Goal: Information Seeking & Learning: Compare options

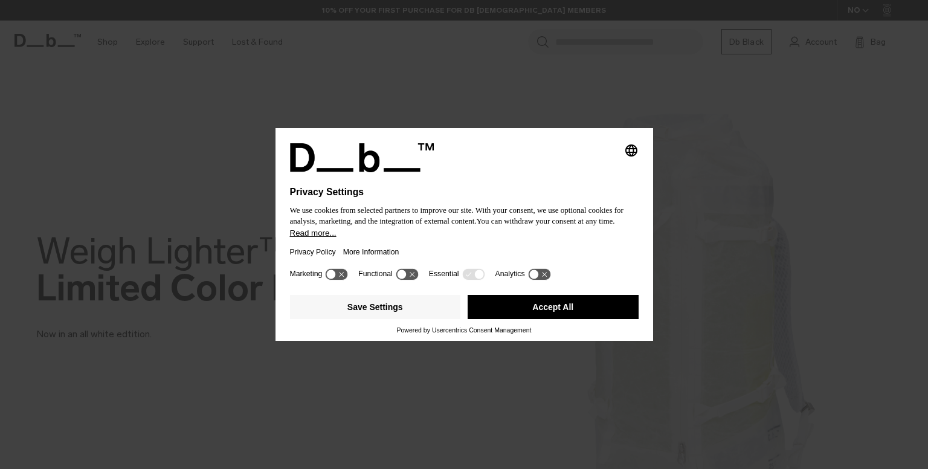
click at [565, 174] on div at bounding box center [464, 179] width 349 height 15
click at [527, 304] on button "Accept All" at bounding box center [553, 307] width 171 height 24
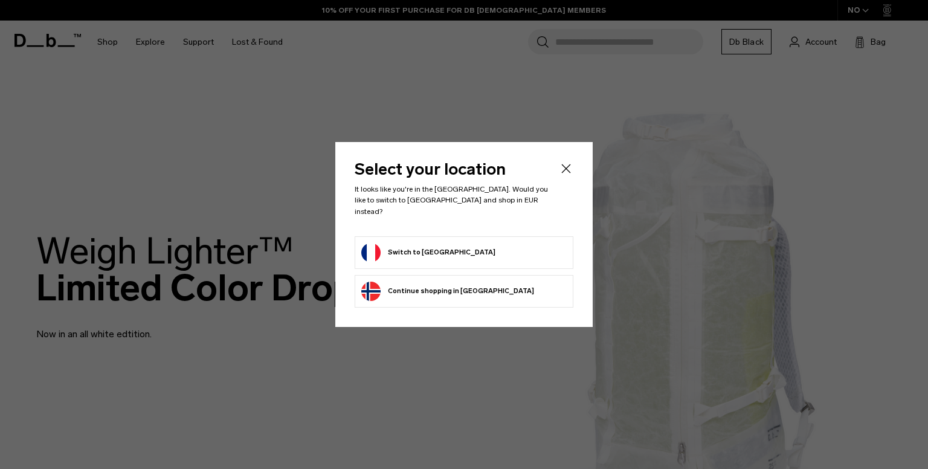
click at [503, 247] on form "Switch to France" at bounding box center [464, 252] width 206 height 19
click at [412, 247] on button "Switch to France" at bounding box center [428, 252] width 134 height 19
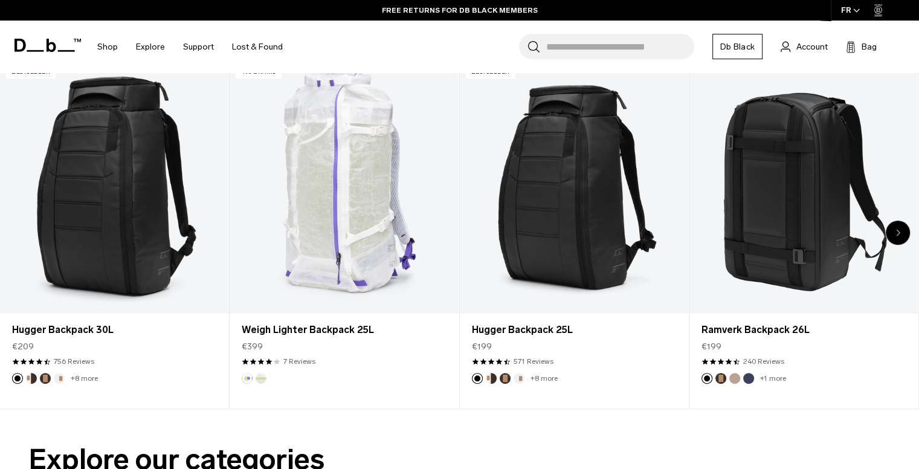
scroll to position [523, 0]
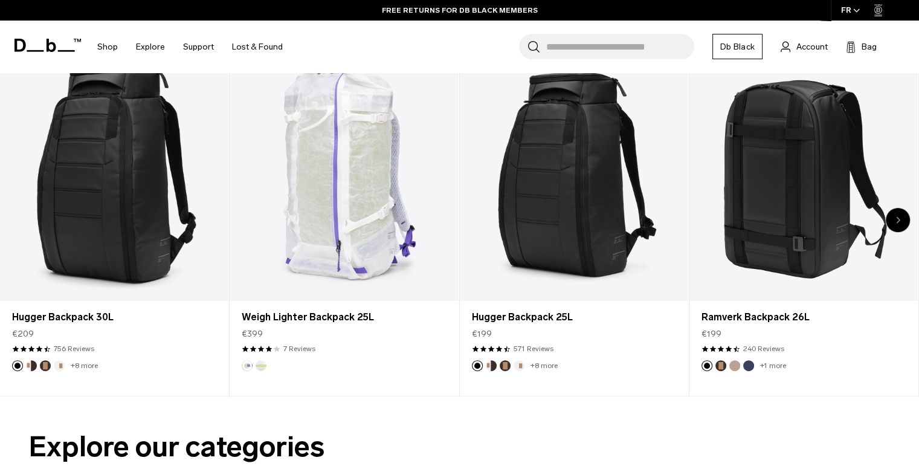
click at [896, 221] on icon "Next slide" at bounding box center [898, 219] width 4 height 7
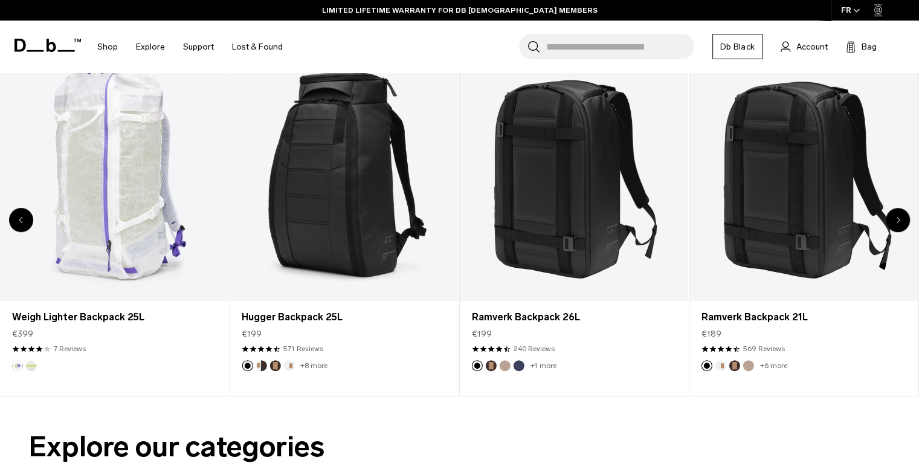
click at [892, 222] on div "Next slide" at bounding box center [898, 220] width 24 height 24
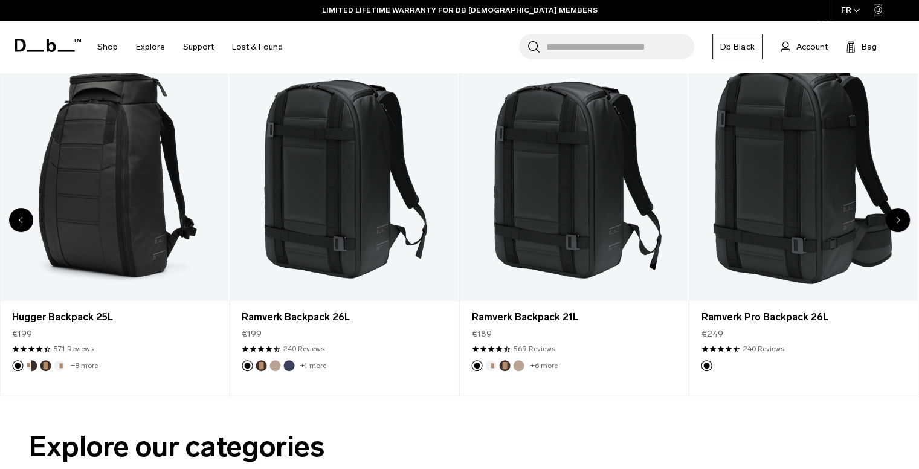
click at [892, 222] on div "Next slide" at bounding box center [898, 220] width 24 height 24
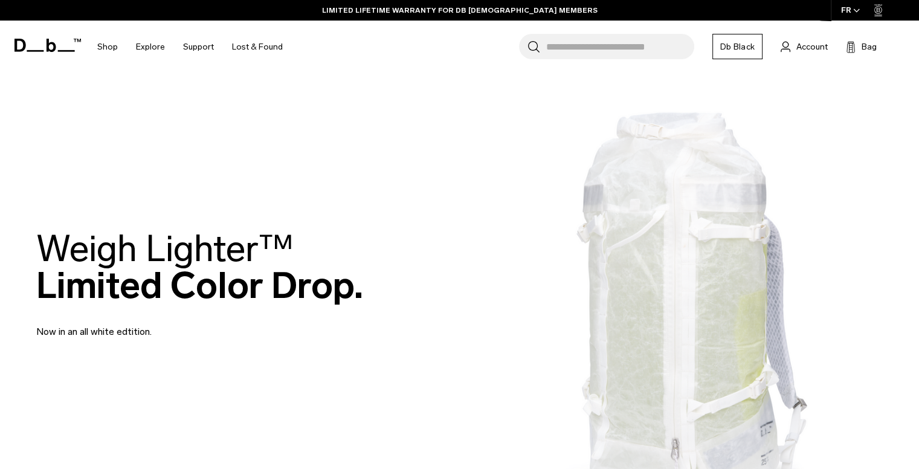
scroll to position [0, 0]
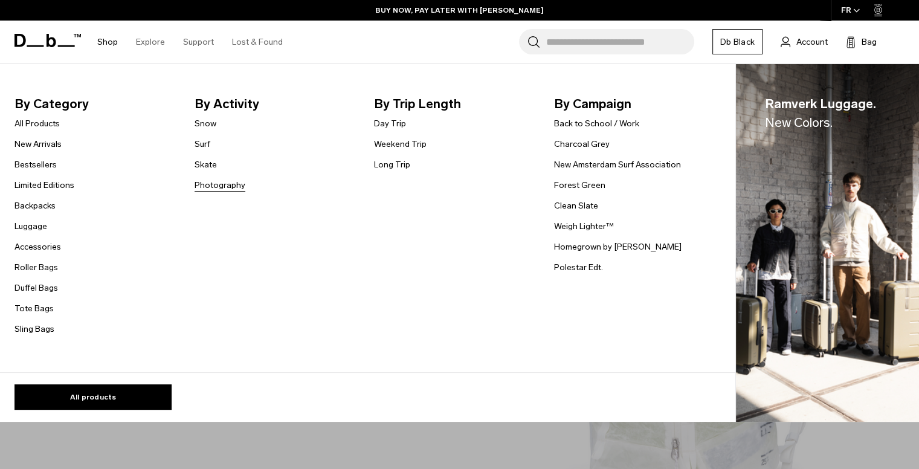
click at [208, 185] on link "Photography" at bounding box center [220, 185] width 51 height 13
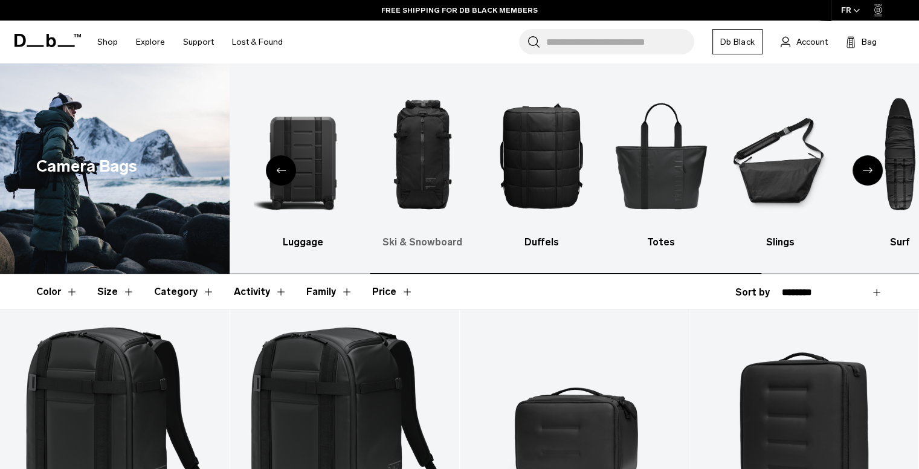
click at [419, 192] on img "4 / 10" at bounding box center [423, 155] width 99 height 147
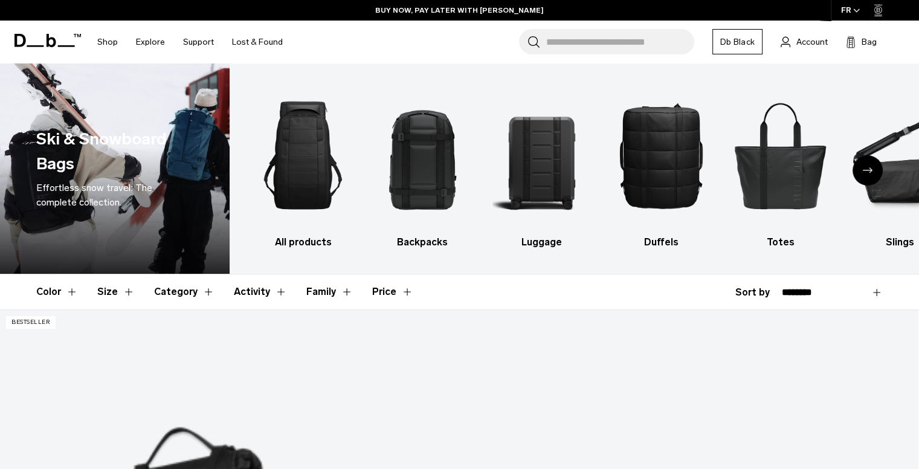
click at [869, 170] on icon "Next slide" at bounding box center [868, 169] width 10 height 5
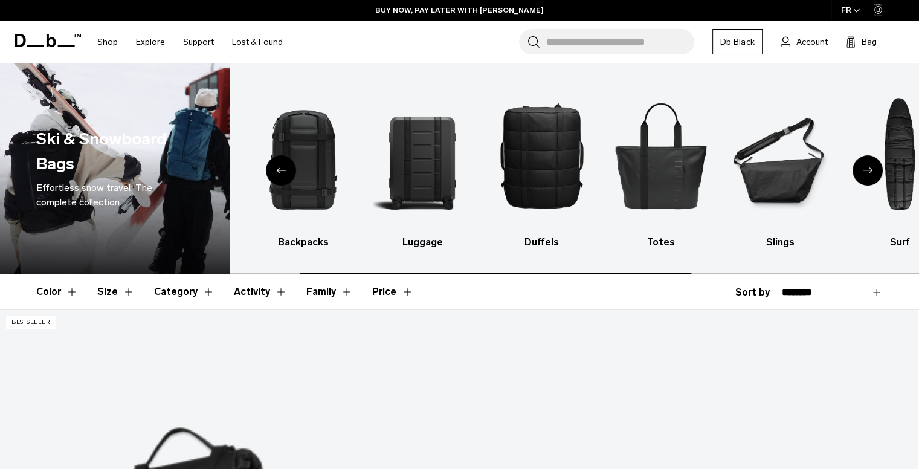
click at [865, 172] on icon "Next slide" at bounding box center [868, 169] width 10 height 5
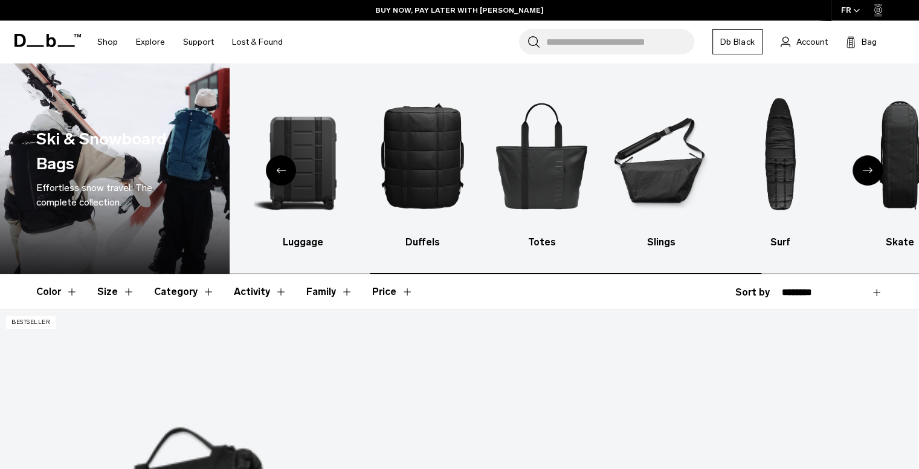
click at [865, 172] on icon "Next slide" at bounding box center [868, 169] width 10 height 5
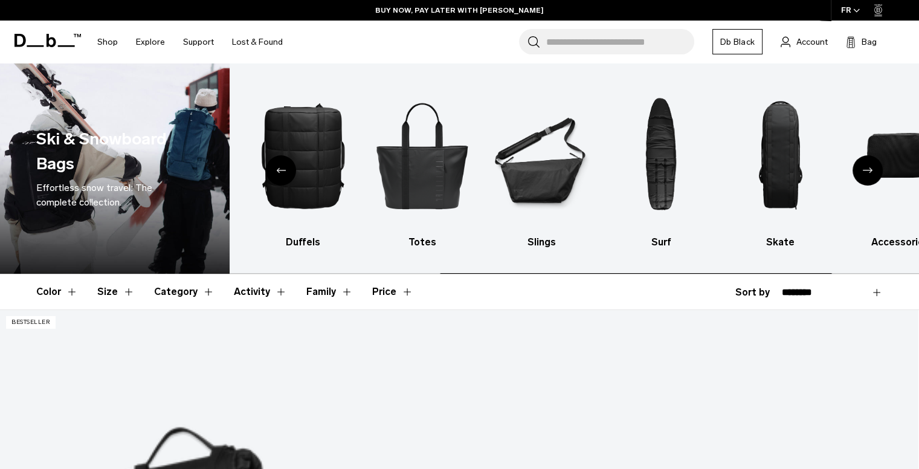
click at [865, 172] on icon "Next slide" at bounding box center [868, 169] width 10 height 5
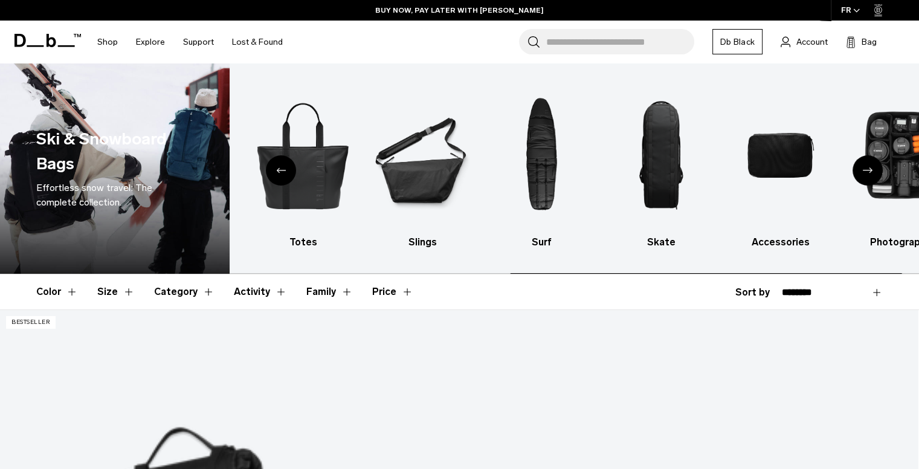
click at [865, 172] on icon "Next slide" at bounding box center [868, 169] width 10 height 5
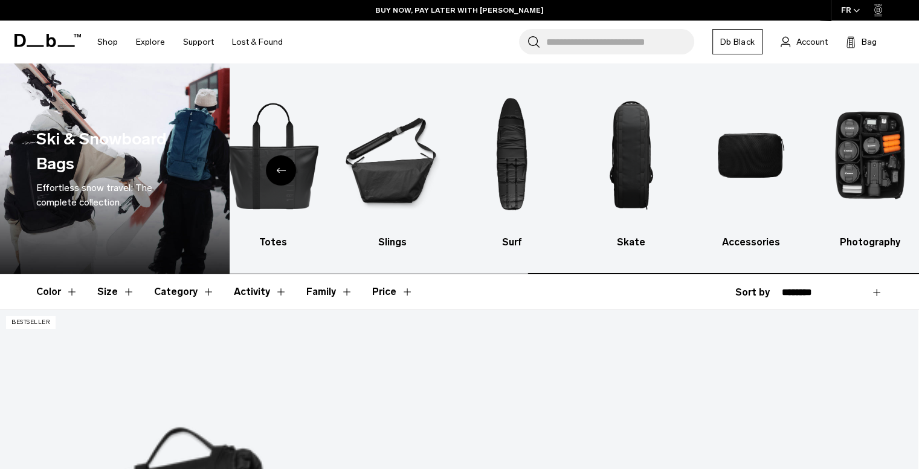
click at [865, 172] on img "10 / 10" at bounding box center [870, 155] width 99 height 147
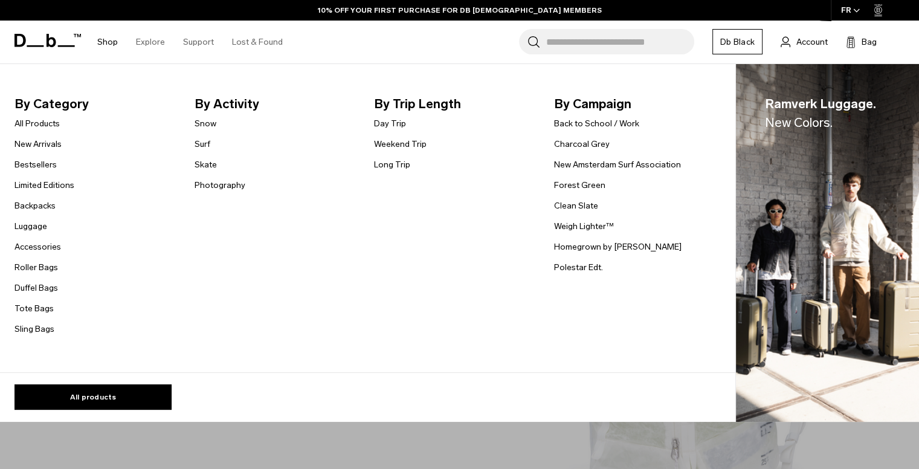
click at [232, 102] on span "By Activity" at bounding box center [275, 103] width 161 height 19
click at [212, 180] on link "Photography" at bounding box center [220, 185] width 51 height 13
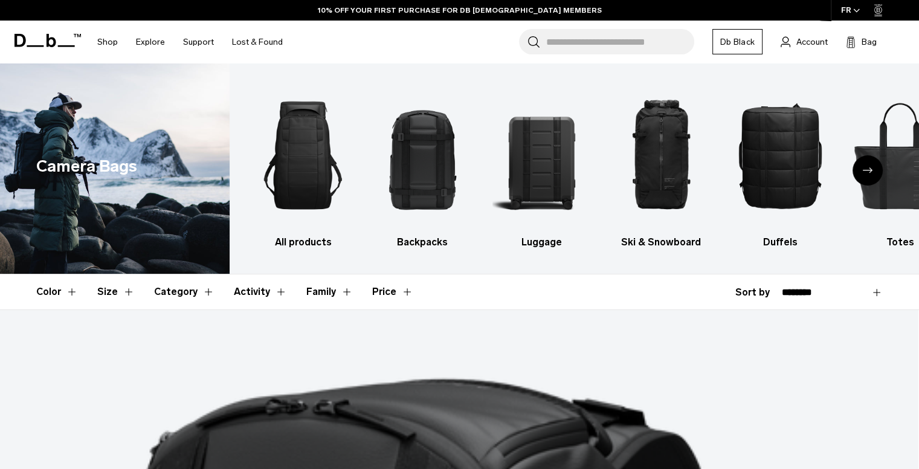
click at [869, 170] on icon "Next slide" at bounding box center [868, 169] width 10 height 5
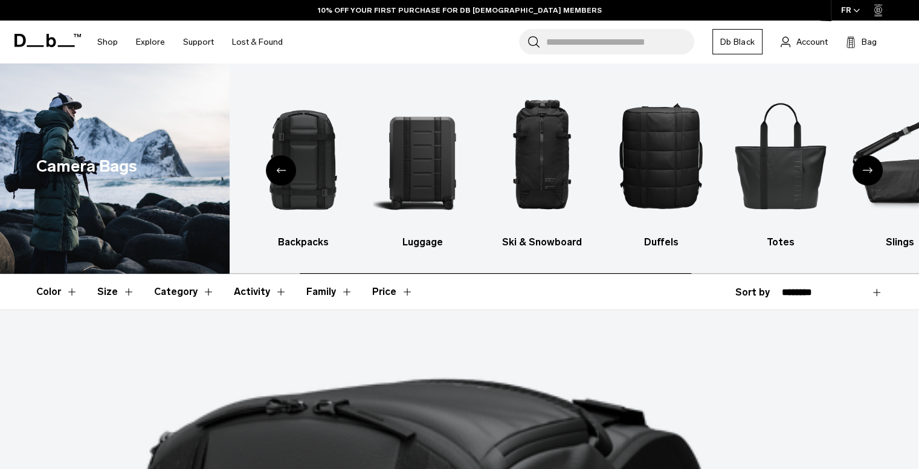
click at [869, 170] on icon "Next slide" at bounding box center [868, 169] width 10 height 5
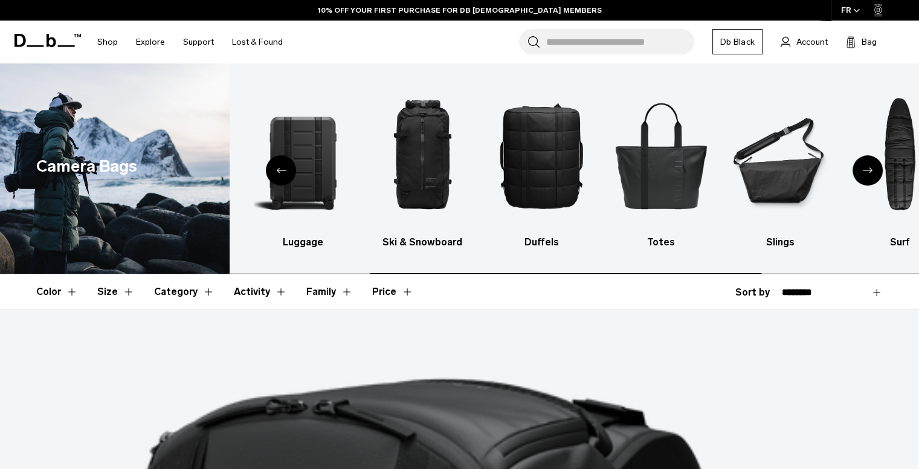
click at [869, 170] on icon "Next slide" at bounding box center [868, 169] width 10 height 5
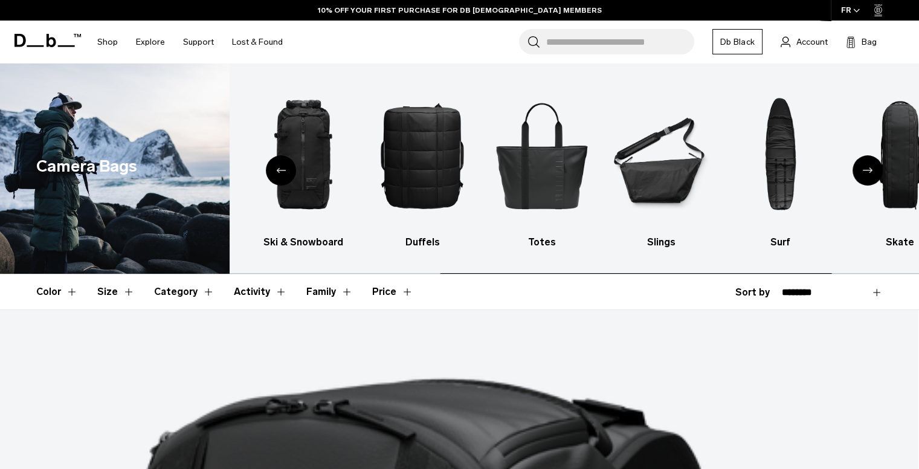
click at [869, 170] on icon "Next slide" at bounding box center [868, 169] width 10 height 5
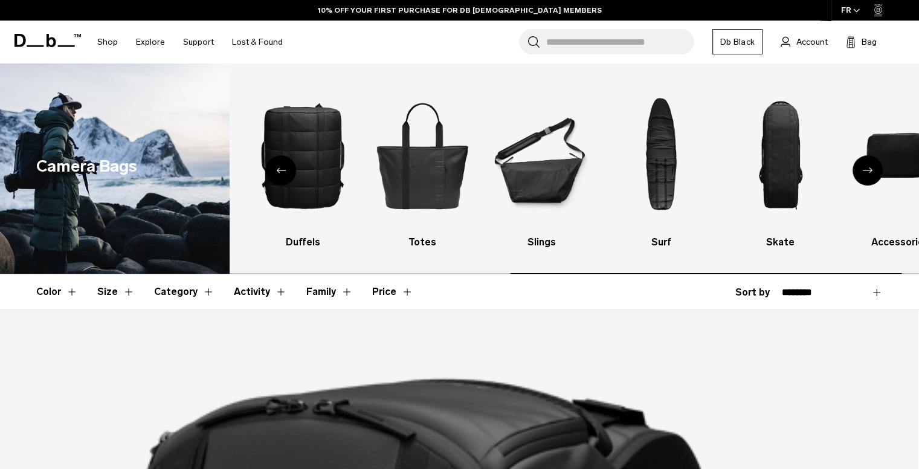
click at [869, 170] on icon "Next slide" at bounding box center [868, 169] width 10 height 5
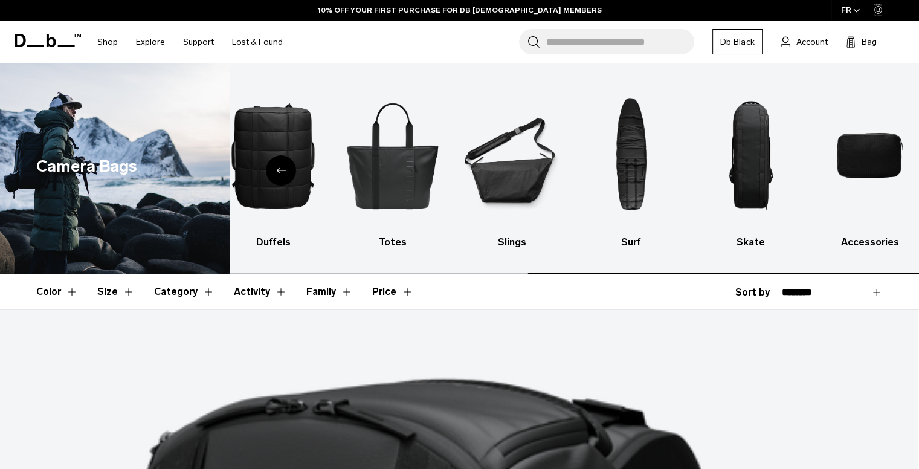
click at [869, 170] on img "10 / 10" at bounding box center [870, 155] width 99 height 147
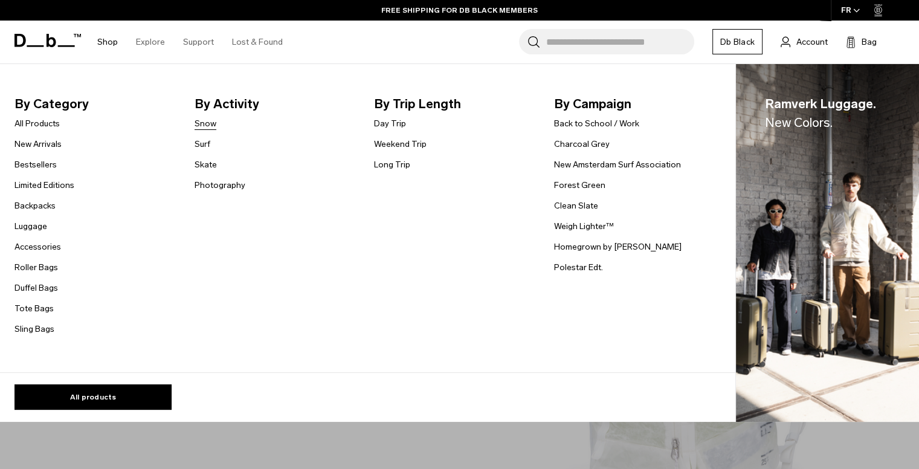
click at [208, 121] on link "Snow" at bounding box center [206, 123] width 22 height 13
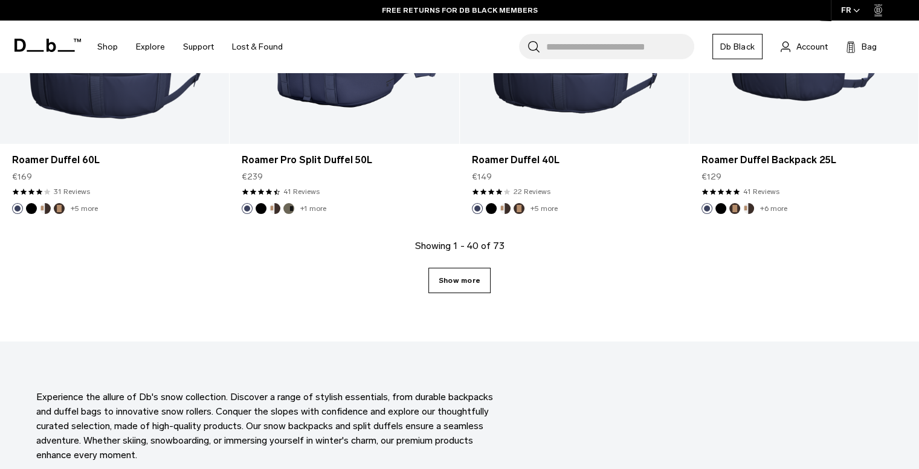
scroll to position [3568, 0]
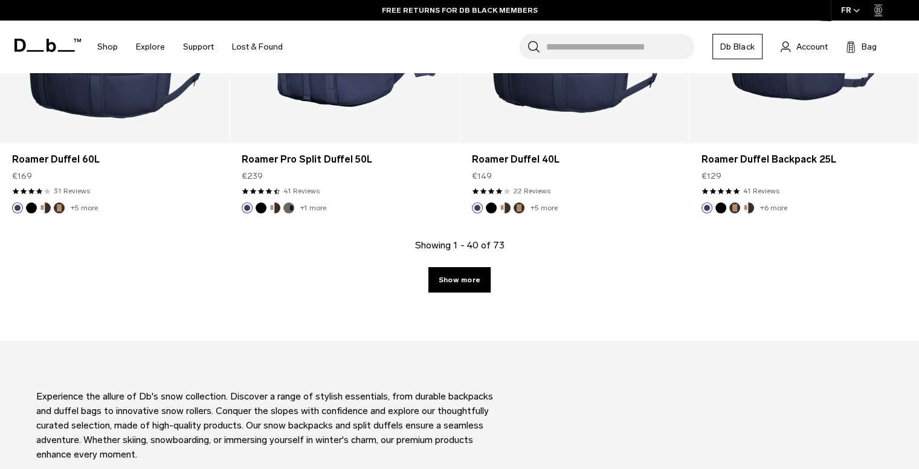
click at [464, 286] on link "Show more" at bounding box center [460, 279] width 62 height 25
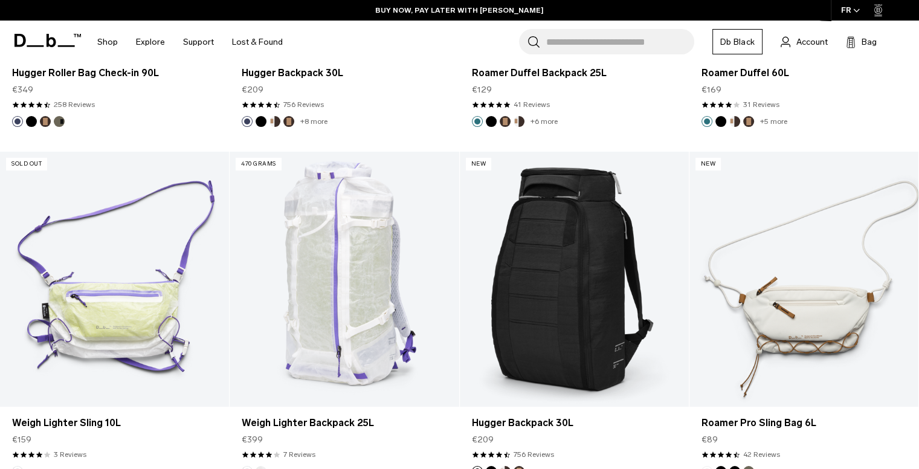
scroll to position [5052, 0]
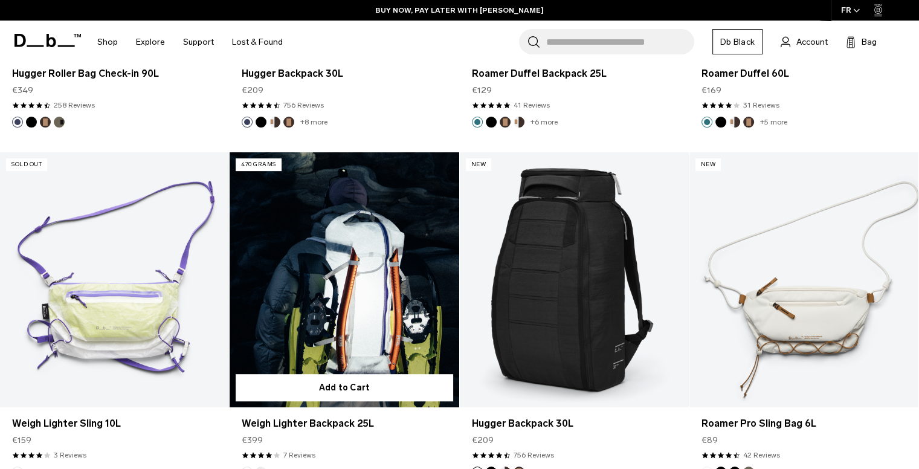
click at [263, 288] on link "Weigh Lighter Backpack 25L" at bounding box center [344, 279] width 229 height 254
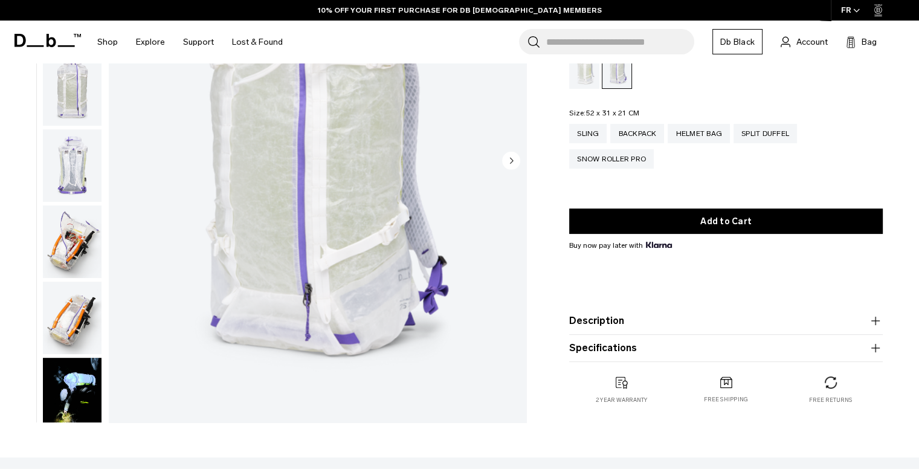
scroll to position [181, 0]
click at [82, 223] on img "button" at bounding box center [72, 242] width 59 height 73
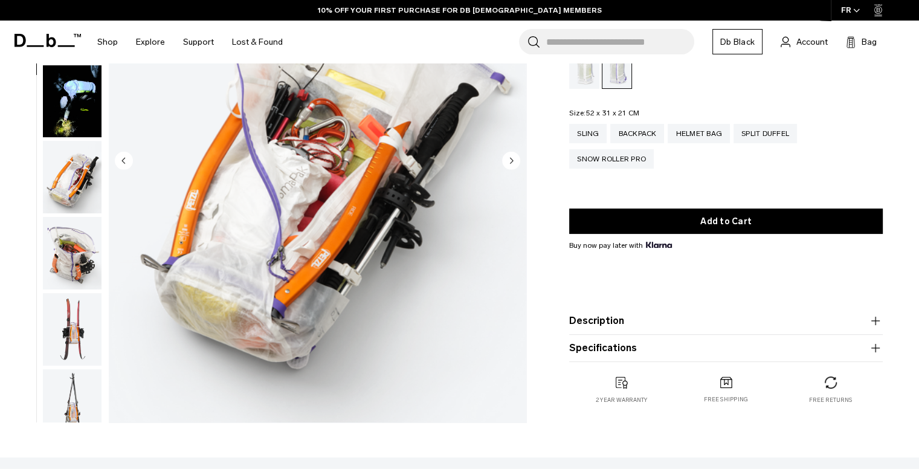
scroll to position [305, 0]
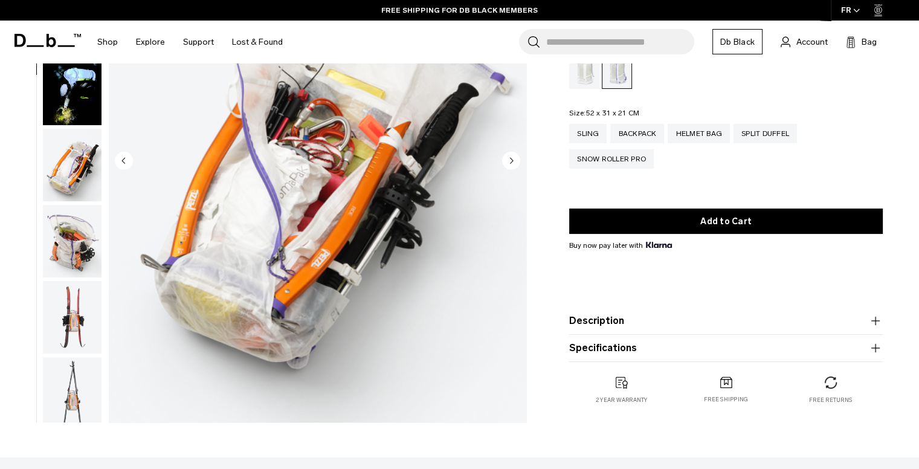
click at [70, 45] on icon at bounding box center [66, 46] width 17 height 2
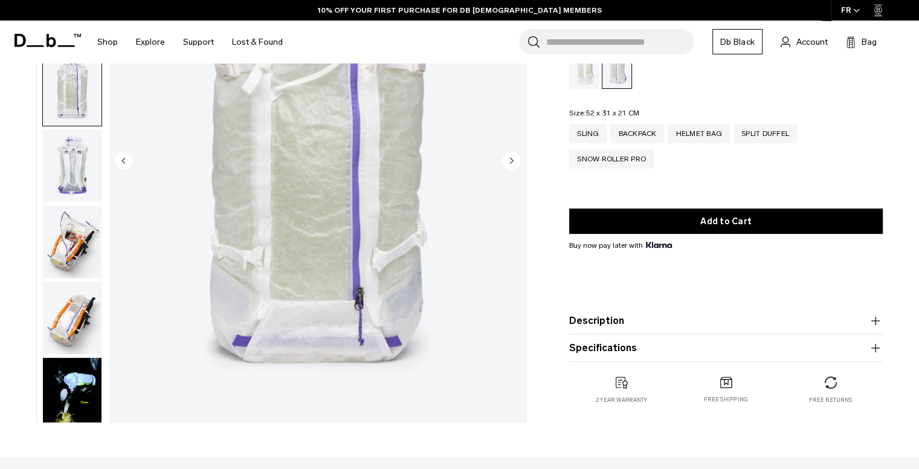
scroll to position [152, 0]
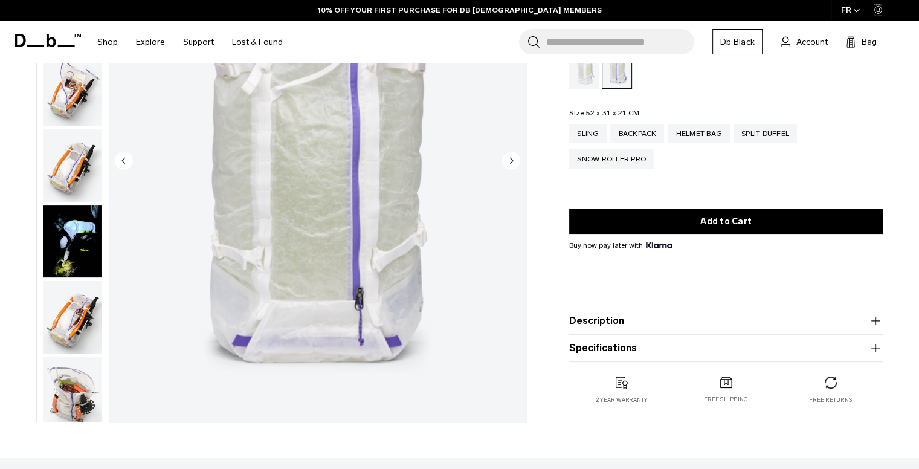
click at [74, 241] on img "button" at bounding box center [72, 242] width 59 height 73
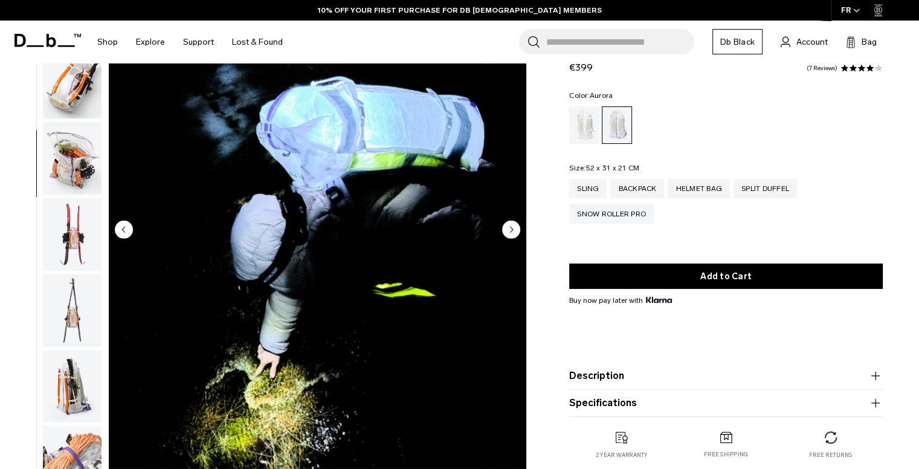
scroll to position [0, 0]
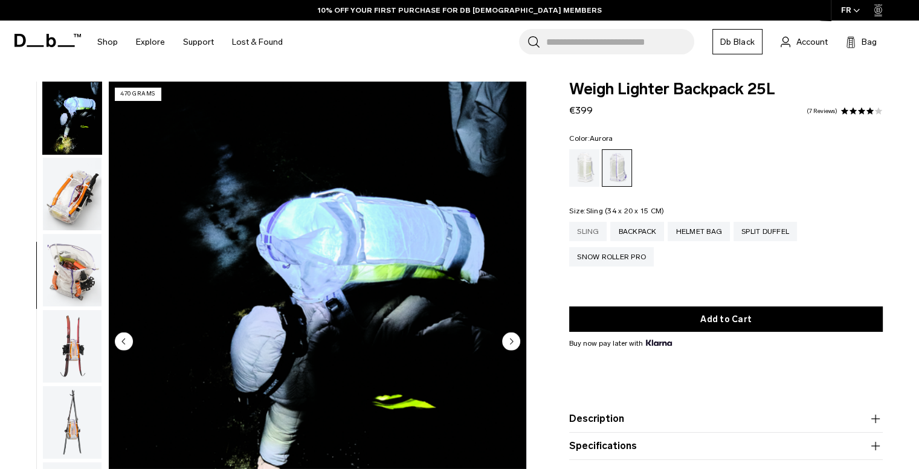
click at [585, 231] on div "Sling" at bounding box center [587, 231] width 37 height 19
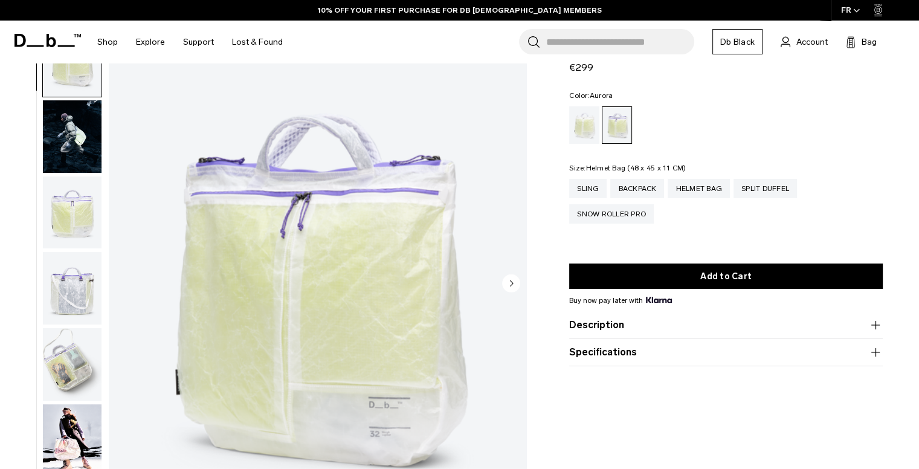
scroll to position [59, 0]
click at [84, 340] on img "button" at bounding box center [72, 364] width 59 height 73
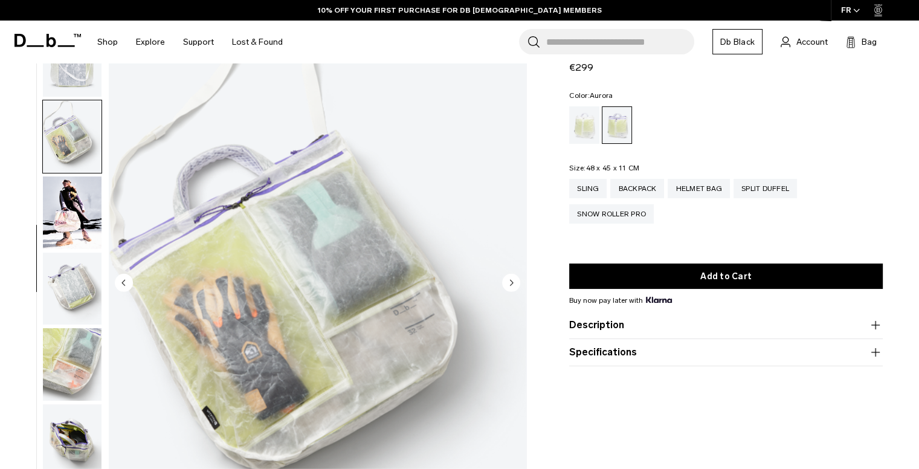
scroll to position [237, 0]
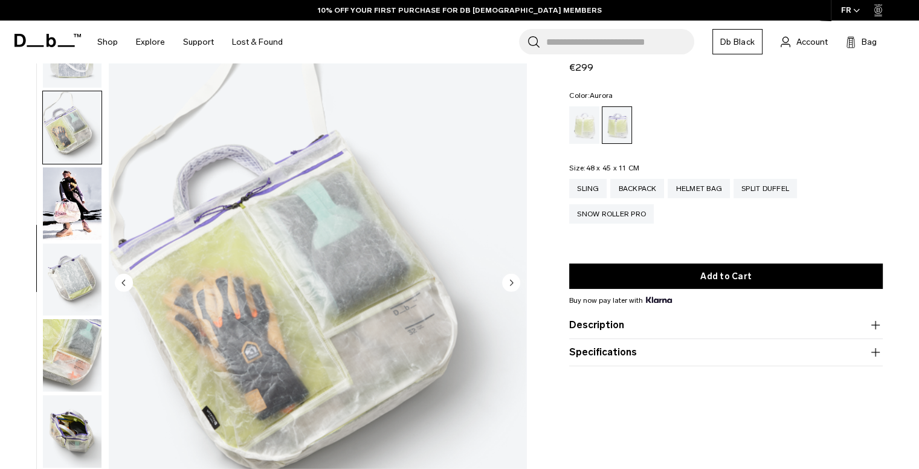
click at [80, 334] on img "button" at bounding box center [72, 355] width 59 height 73
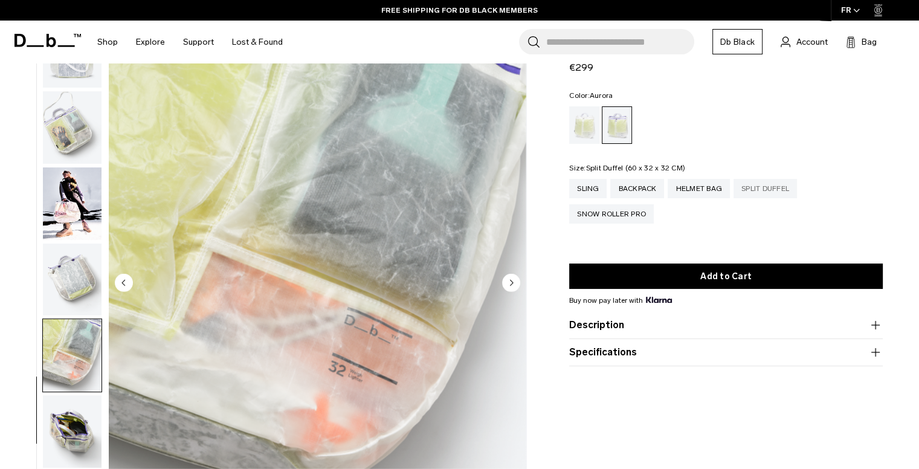
click at [762, 186] on div "Split Duffel" at bounding box center [765, 188] width 63 height 19
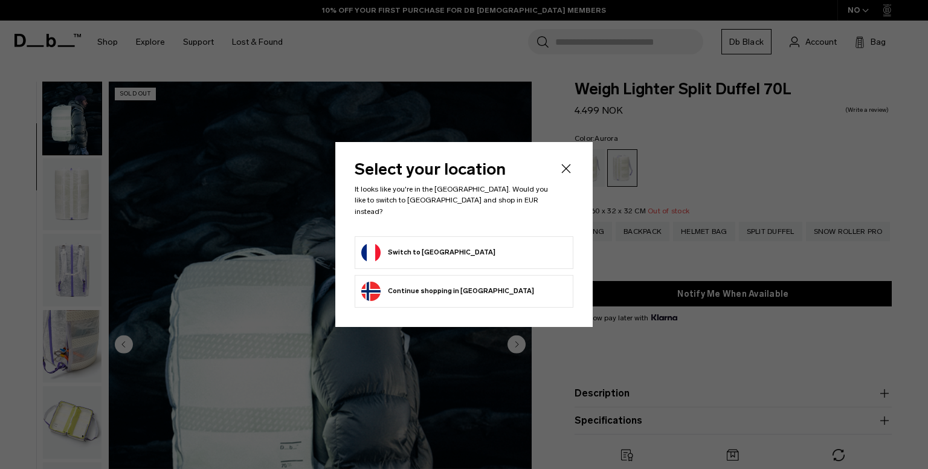
drag, startPoint x: 490, startPoint y: 243, endPoint x: 520, endPoint y: 219, distance: 38.3
click at [490, 244] on form "Switch to France" at bounding box center [464, 252] width 206 height 19
click at [557, 176] on header "Select your location It looks like you're in the France. Would you like to swit…" at bounding box center [464, 198] width 219 height 74
click at [433, 248] on button "Switch to France" at bounding box center [428, 252] width 134 height 19
click at [416, 247] on button "Switch to France" at bounding box center [428, 252] width 134 height 19
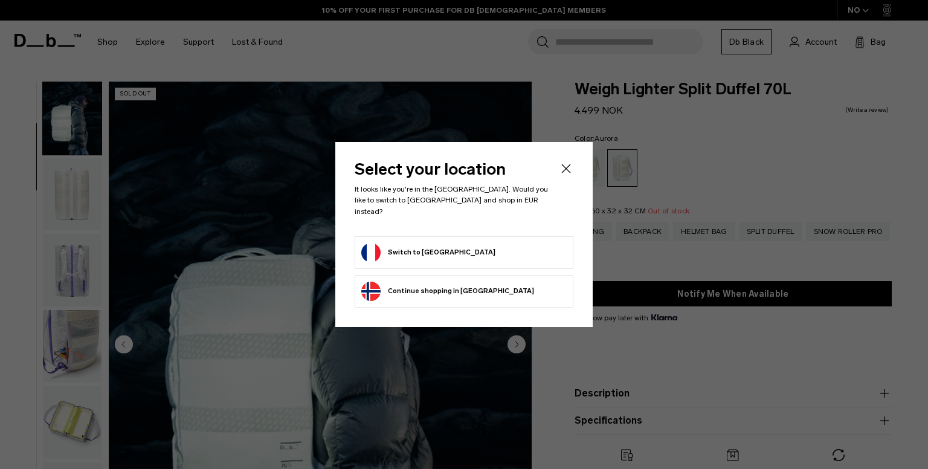
drag, startPoint x: 346, startPoint y: 235, endPoint x: 366, endPoint y: 250, distance: 24.7
click at [346, 237] on div "Select your location It looks like you're in the France. Would you like to swit…" at bounding box center [463, 234] width 257 height 184
click at [382, 247] on button "Switch to France" at bounding box center [428, 252] width 134 height 19
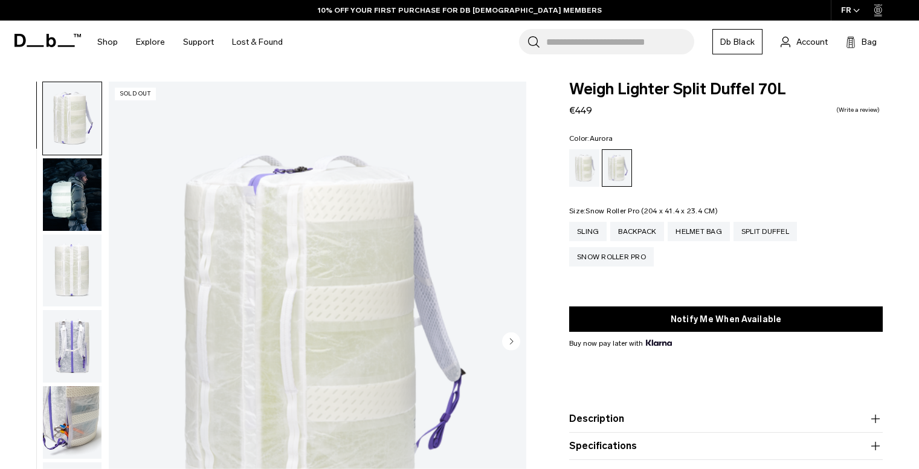
click at [592, 254] on div "Snow Roller Pro" at bounding box center [611, 256] width 85 height 19
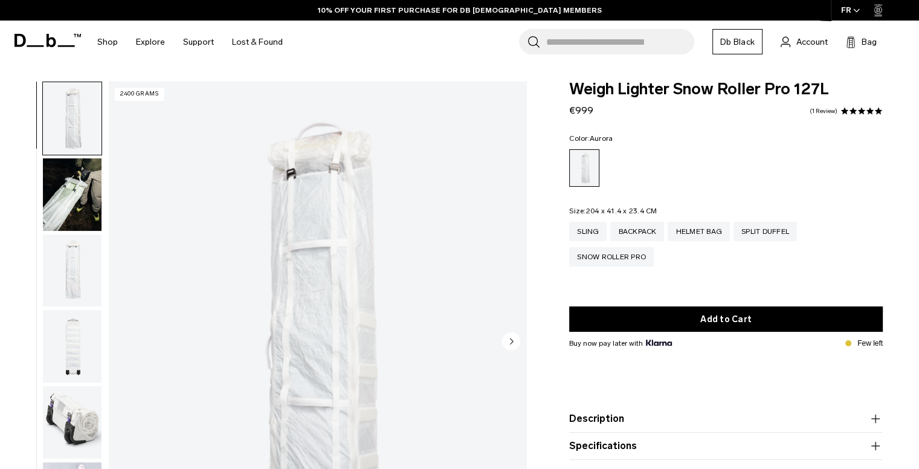
click at [63, 192] on img "button" at bounding box center [72, 194] width 59 height 73
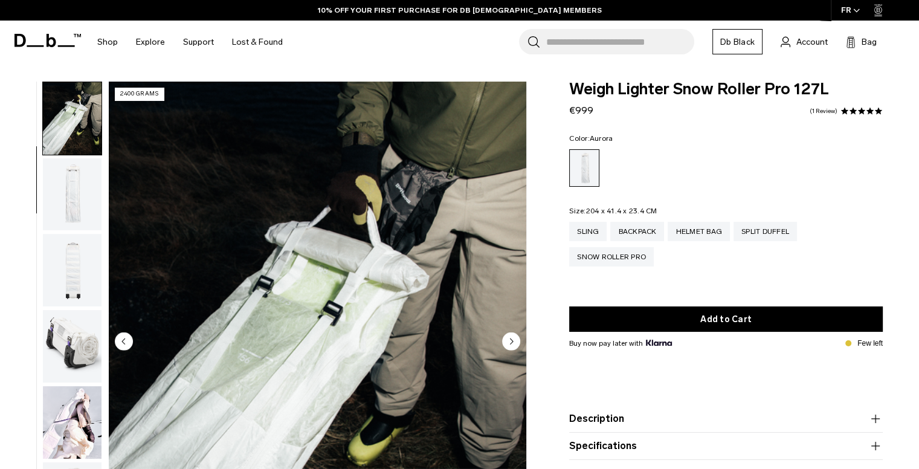
click at [63, 195] on img "button" at bounding box center [72, 194] width 59 height 73
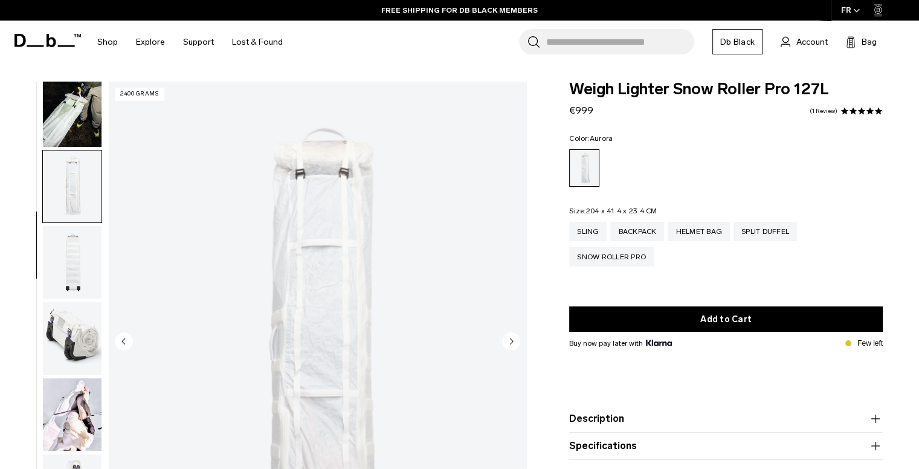
click at [73, 233] on img "button" at bounding box center [72, 262] width 59 height 73
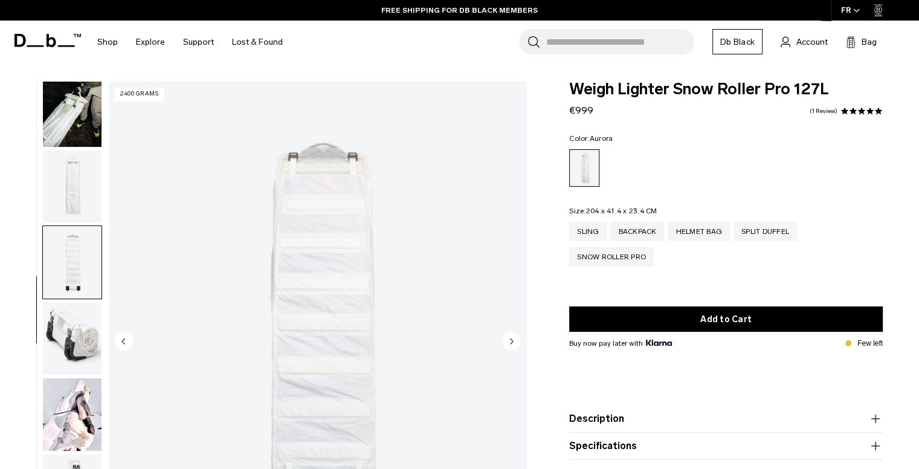
click at [73, 349] on img "button" at bounding box center [72, 338] width 59 height 73
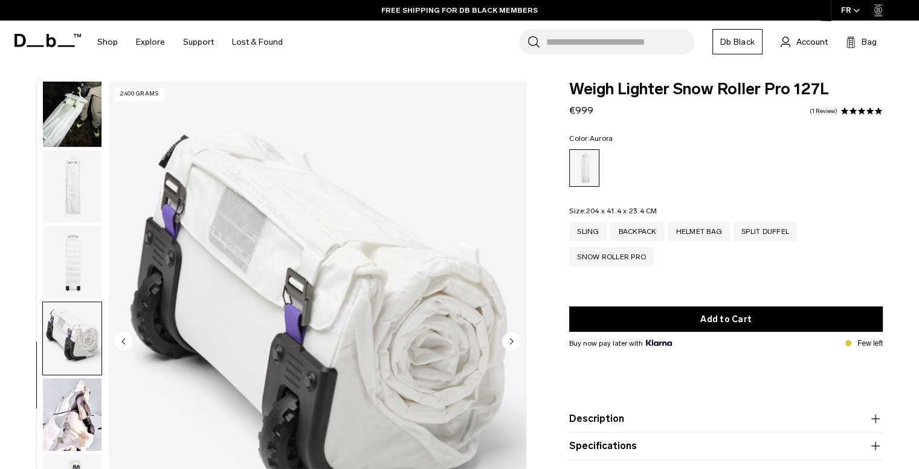
click at [49, 397] on img "button" at bounding box center [72, 414] width 59 height 73
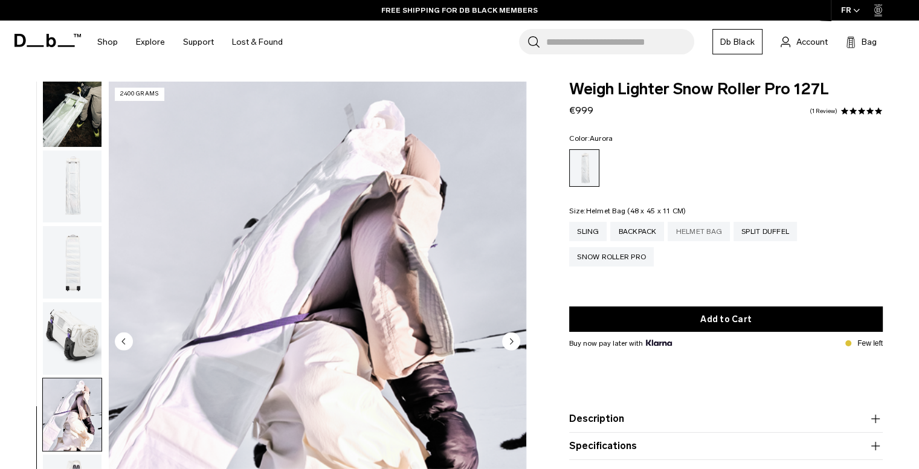
click at [682, 230] on div "Helmet Bag" at bounding box center [699, 231] width 62 height 19
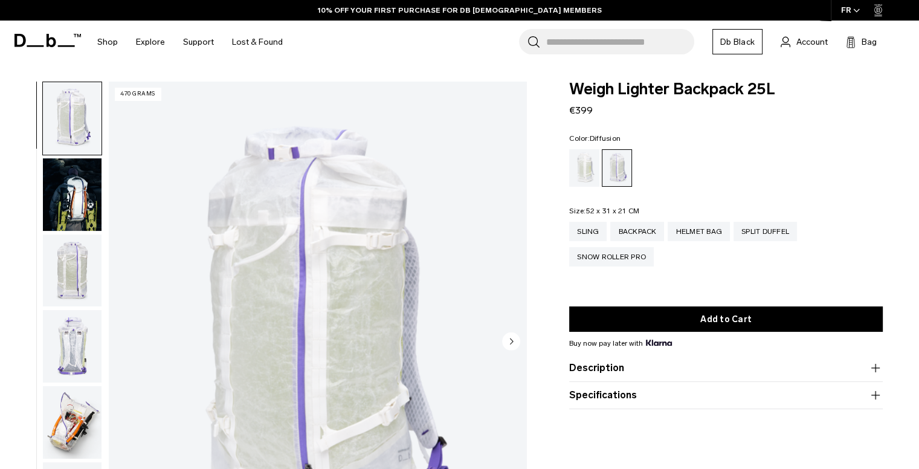
click at [590, 176] on div "Diffusion" at bounding box center [584, 167] width 31 height 37
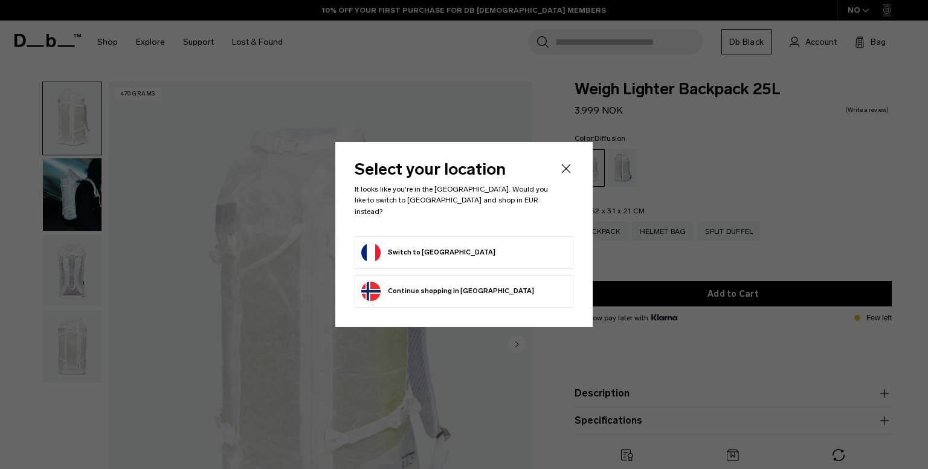
click at [574, 177] on div "Select your location It looks like you're in the [GEOGRAPHIC_DATA]. Would you l…" at bounding box center [463, 234] width 257 height 184
click at [569, 176] on icon "Close" at bounding box center [566, 168] width 15 height 15
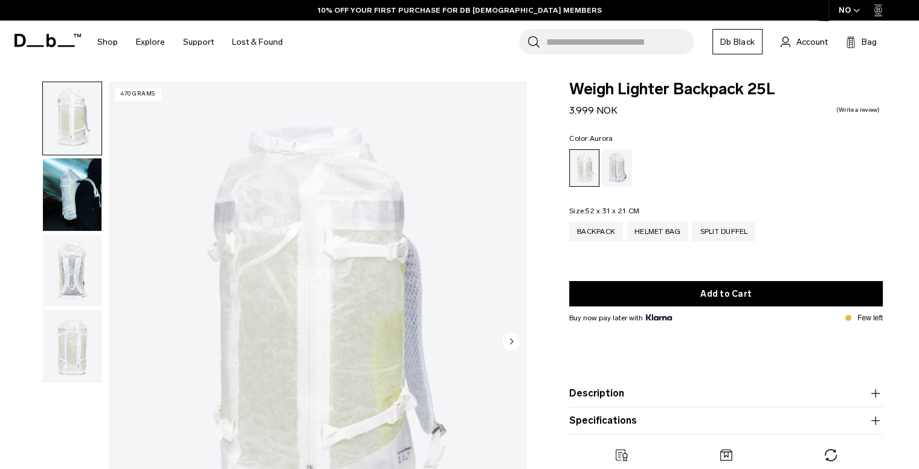
click at [620, 158] on div "Aurora" at bounding box center [617, 167] width 31 height 37
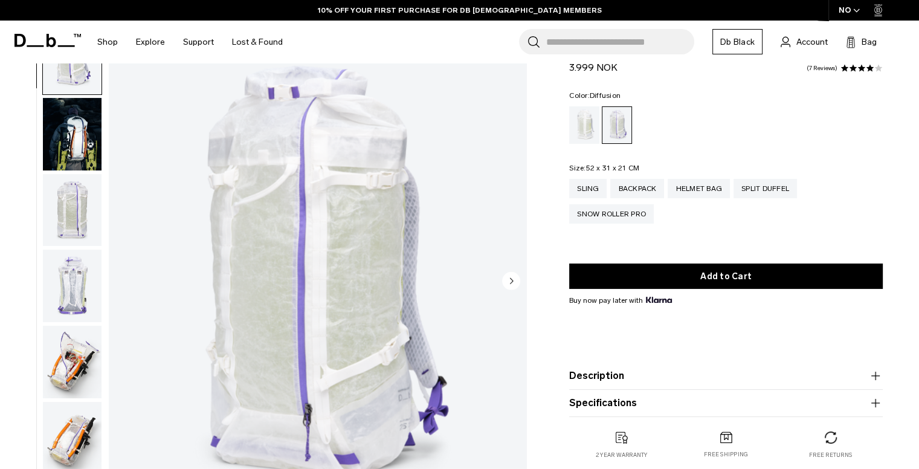
click at [578, 134] on div "Diffusion" at bounding box center [584, 124] width 31 height 37
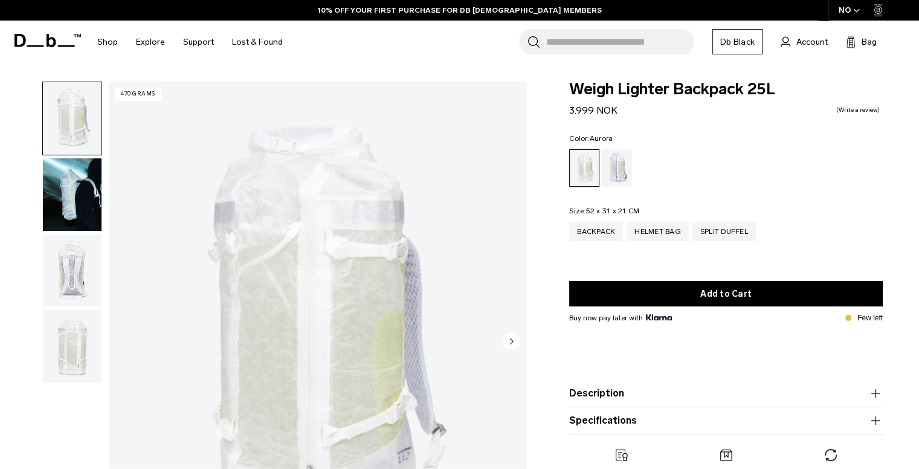
click at [622, 170] on div "Aurora" at bounding box center [617, 167] width 31 height 37
